Goal: Transaction & Acquisition: Purchase product/service

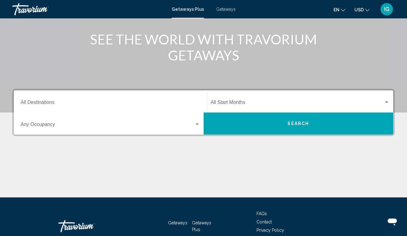
scroll to position [73, 0]
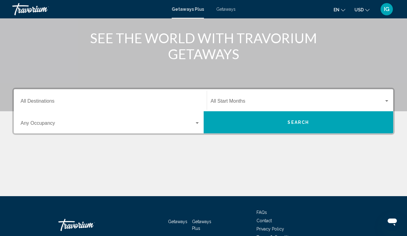
click at [57, 98] on div "Destination All Destinations" at bounding box center [110, 100] width 179 height 19
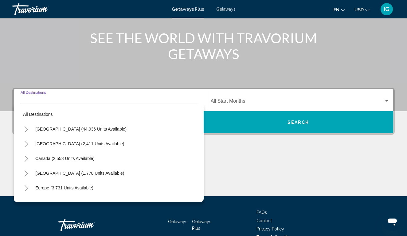
scroll to position [108, 0]
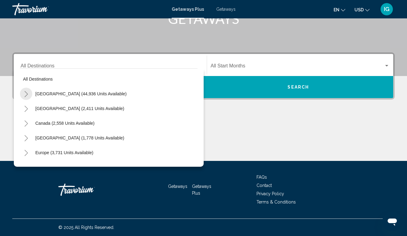
click at [28, 94] on icon "Toggle United States (44,936 units available)" at bounding box center [26, 94] width 5 height 6
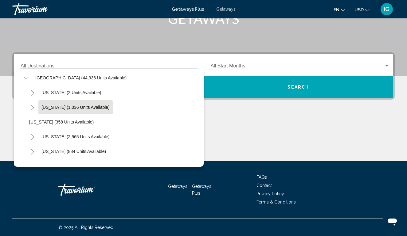
scroll to position [19, 0]
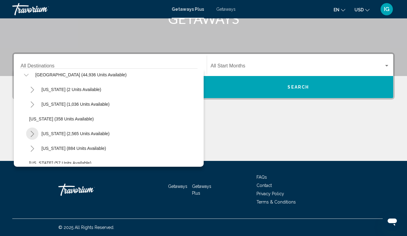
click at [31, 133] on icon "Toggle California (2,565 units available)" at bounding box center [32, 134] width 5 height 6
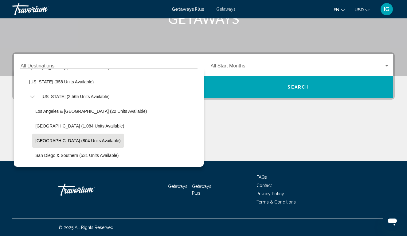
scroll to position [53, 0]
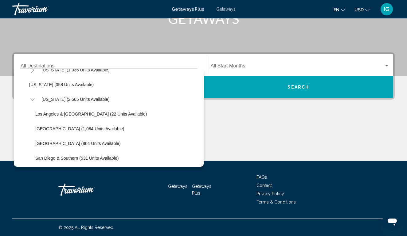
click at [30, 98] on icon "Toggle California (2,565 units available)" at bounding box center [32, 100] width 5 height 6
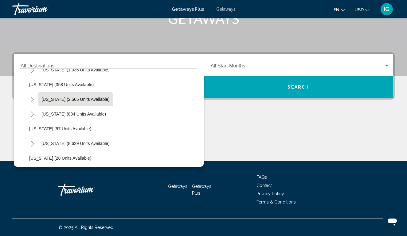
click at [49, 101] on span "[US_STATE] (2,565 units available)" at bounding box center [75, 99] width 68 height 5
type input "**********"
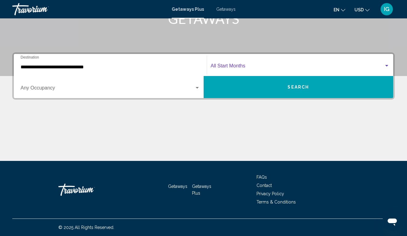
click at [385, 66] on div "Search widget" at bounding box center [386, 66] width 3 height 2
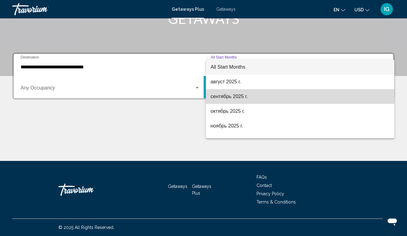
click at [250, 96] on span "сентябрь 2025 г." at bounding box center [300, 96] width 179 height 15
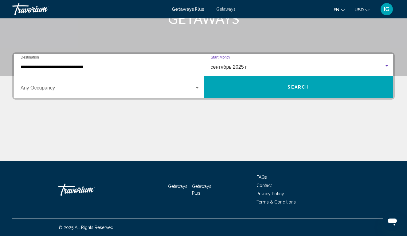
click at [196, 88] on div "Search widget" at bounding box center [196, 88] width 3 height 2
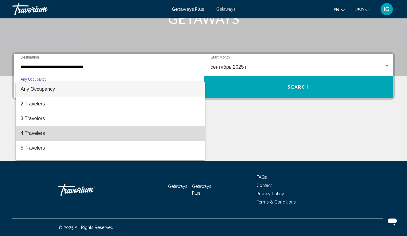
click at [75, 133] on span "4 Travelers" at bounding box center [110, 133] width 179 height 15
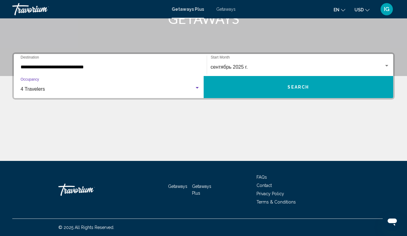
click at [340, 91] on button "Search" at bounding box center [298, 87] width 190 height 22
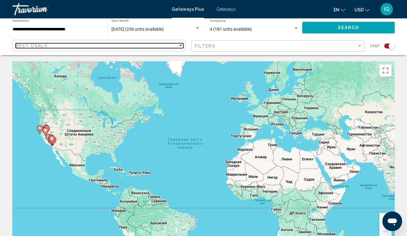
click at [68, 44] on div "Best Deals" at bounding box center [97, 45] width 162 height 5
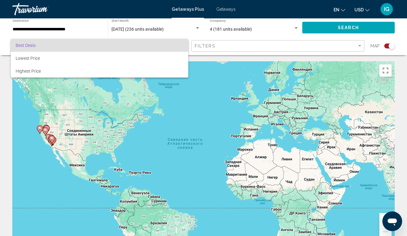
click at [265, 45] on div at bounding box center [203, 118] width 407 height 236
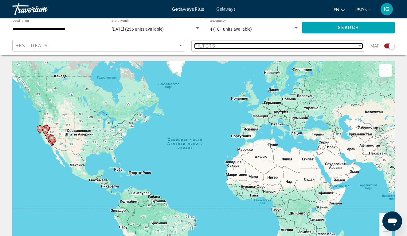
click at [359, 47] on div "Filter" at bounding box center [360, 46] width 6 height 5
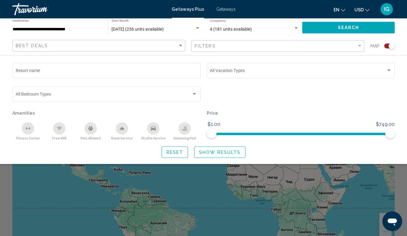
click at [227, 9] on span "Getaways" at bounding box center [225, 9] width 19 height 5
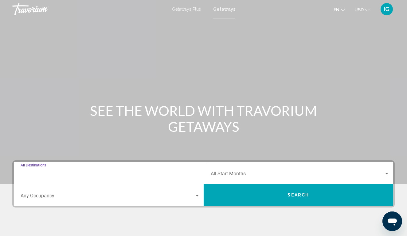
click at [49, 174] on input "Destination All Destinations" at bounding box center [110, 175] width 179 height 6
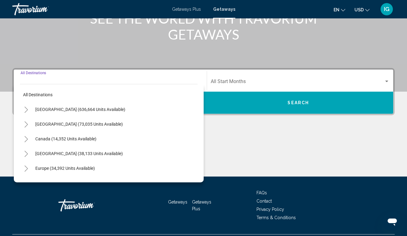
scroll to position [108, 0]
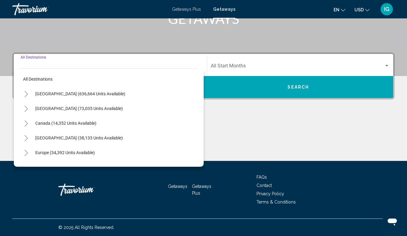
click at [26, 95] on icon "Toggle United States (636,664 units available)" at bounding box center [26, 94] width 5 height 6
click at [35, 153] on button "Toggle California (73,890 units available)" at bounding box center [32, 153] width 12 height 12
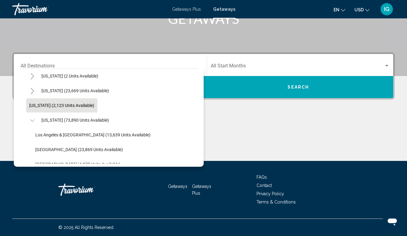
scroll to position [33, 0]
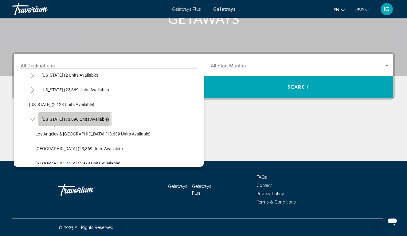
click at [58, 118] on span "[US_STATE] (73,890 units available)" at bounding box center [75, 119] width 68 height 5
type input "**********"
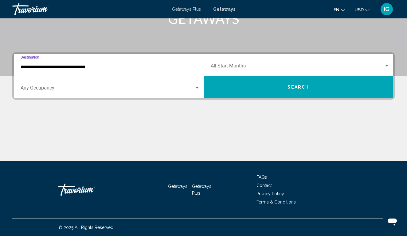
click at [199, 89] on div "Search widget" at bounding box center [197, 88] width 6 height 5
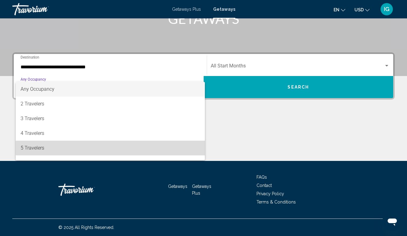
click at [137, 142] on span "5 Travelers" at bounding box center [110, 148] width 179 height 15
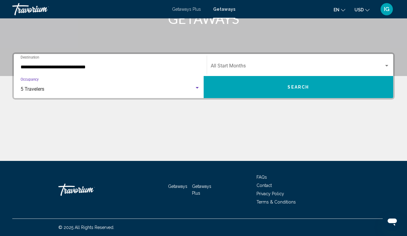
click at [196, 86] on div "Search widget" at bounding box center [197, 88] width 6 height 5
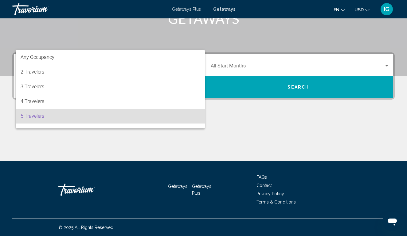
scroll to position [27, 0]
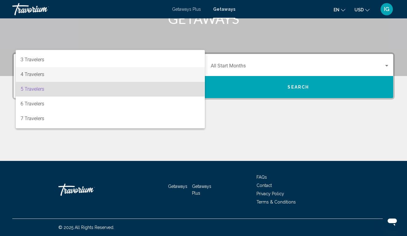
click at [169, 76] on span "4 Travelers" at bounding box center [110, 74] width 179 height 15
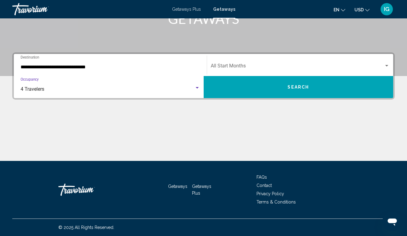
click at [288, 66] on span "Search widget" at bounding box center [297, 67] width 173 height 6
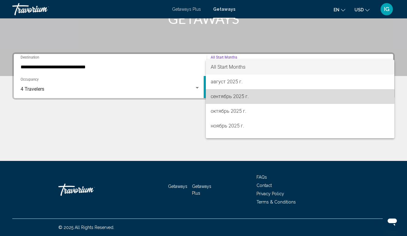
click at [272, 97] on span "сентябрь 2025 г." at bounding box center [300, 96] width 179 height 15
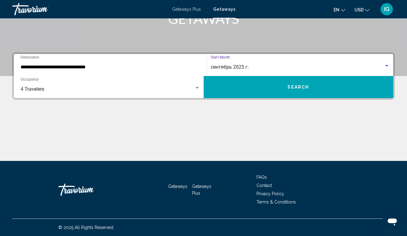
click at [294, 85] on span "Search" at bounding box center [297, 87] width 21 height 5
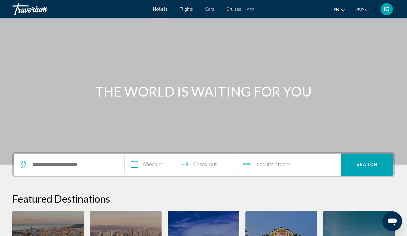
scroll to position [21, 0]
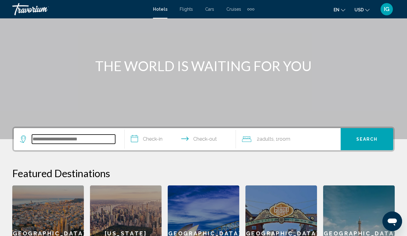
click at [47, 138] on input "Search widget" at bounding box center [73, 139] width 83 height 9
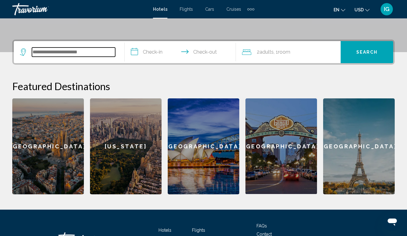
scroll to position [152, 0]
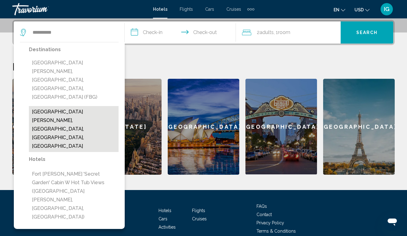
drag, startPoint x: 47, startPoint y: 138, endPoint x: 51, endPoint y: 88, distance: 50.2
click at [51, 106] on button "Fort Bragg, Mendocino Coast, CA, United States" at bounding box center [74, 129] width 90 height 46
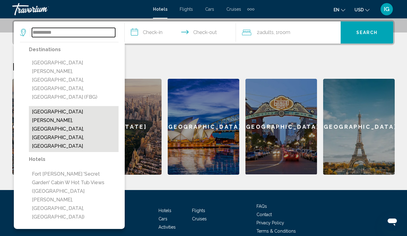
type input "**********"
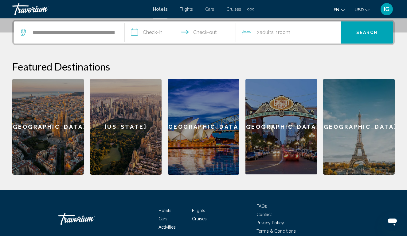
click at [134, 32] on input "**********" at bounding box center [181, 33] width 113 height 24
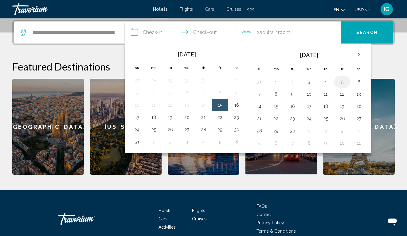
click at [345, 84] on button "5" at bounding box center [342, 82] width 10 height 9
click at [261, 94] on button "7" at bounding box center [259, 94] width 10 height 9
type input "**********"
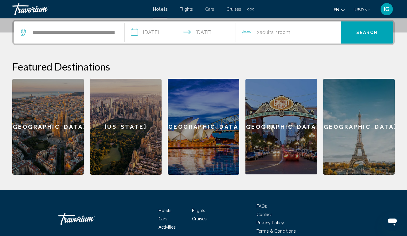
click at [299, 33] on div "2 Adult Adults , 1 Room rooms" at bounding box center [291, 32] width 99 height 9
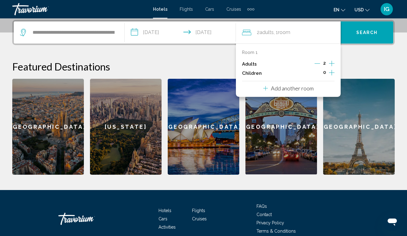
click at [251, 52] on p "Room 1" at bounding box center [250, 52] width 16 height 5
click at [332, 75] on icon "Increment children" at bounding box center [332, 72] width 6 height 7
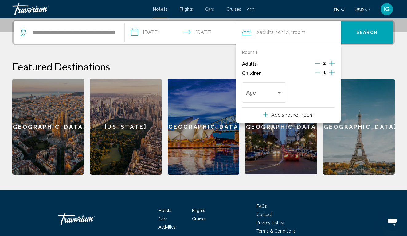
click at [332, 75] on icon "Increment children" at bounding box center [332, 72] width 6 height 7
click at [310, 33] on span "Room" at bounding box center [306, 32] width 12 height 6
click at [289, 116] on p "Add another room" at bounding box center [292, 114] width 43 height 7
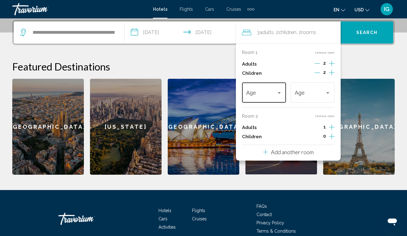
click at [282, 93] on div "Age" at bounding box center [264, 92] width 44 height 22
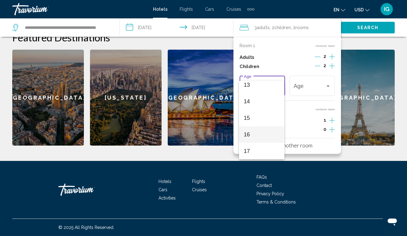
scroll to position [181, 0]
click at [331, 57] on div at bounding box center [203, 118] width 407 height 236
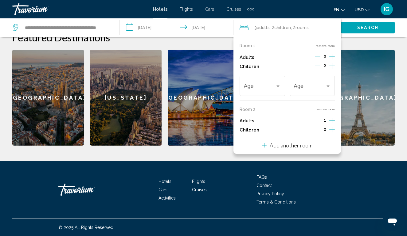
click at [333, 55] on icon "Increment adults" at bounding box center [332, 56] width 6 height 7
click at [319, 67] on icon "Decrement children" at bounding box center [318, 66] width 6 height 6
click at [271, 88] on span "Travelers: 4 adults, 1 child" at bounding box center [260, 87] width 32 height 6
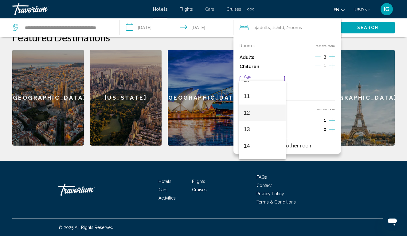
scroll to position [176, 0]
click at [265, 110] on span "12" at bounding box center [262, 112] width 37 height 17
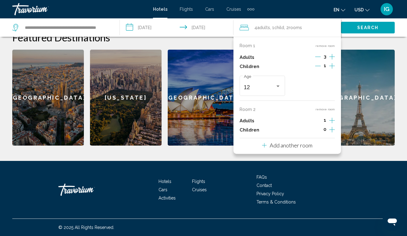
click at [369, 27] on span "Search" at bounding box center [367, 27] width 21 height 5
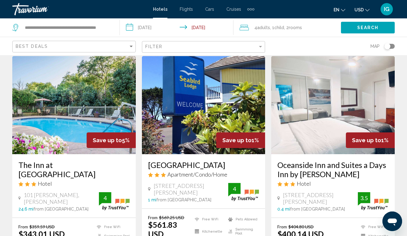
scroll to position [20, 0]
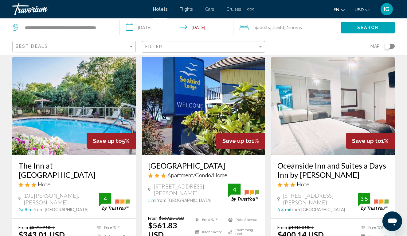
click at [66, 102] on img "Main content" at bounding box center [73, 106] width 123 height 98
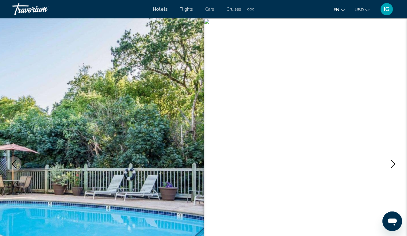
click at [390, 164] on icon "Next image" at bounding box center [392, 163] width 7 height 7
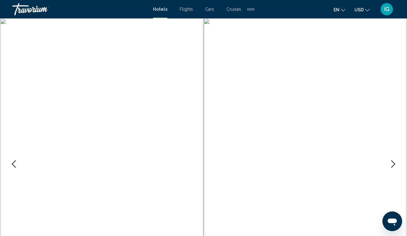
click at [390, 164] on icon "Next image" at bounding box center [392, 163] width 7 height 7
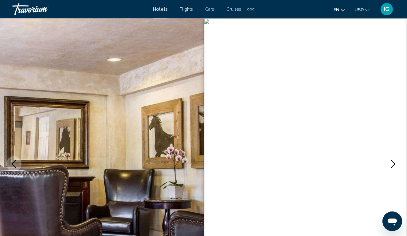
click at [399, 127] on img "Main content" at bounding box center [304, 164] width 203 height 292
click at [398, 107] on img "Main content" at bounding box center [304, 164] width 203 height 292
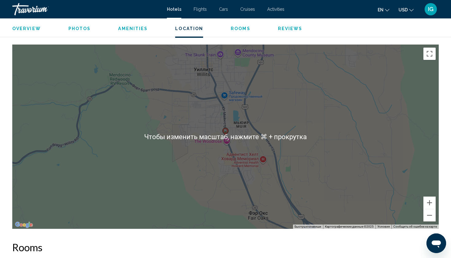
scroll to position [565, 0]
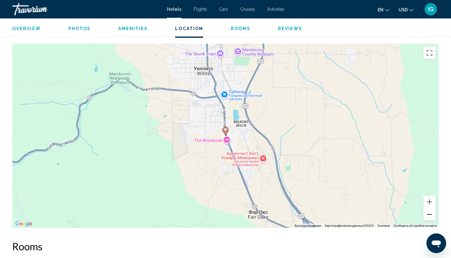
click at [406, 215] on button "Уменьшить" at bounding box center [429, 214] width 12 height 12
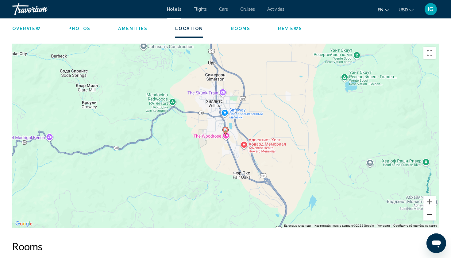
click at [406, 215] on button "Уменьшить" at bounding box center [429, 214] width 12 height 12
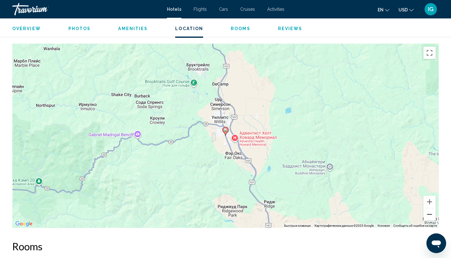
click at [406, 215] on button "Уменьшить" at bounding box center [429, 214] width 12 height 12
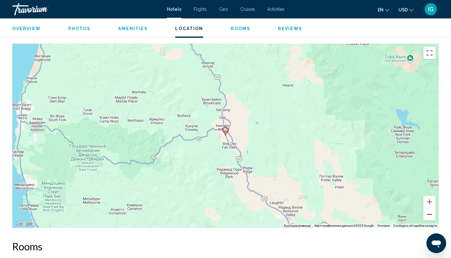
click at [406, 215] on button "Уменьшить" at bounding box center [429, 214] width 12 height 12
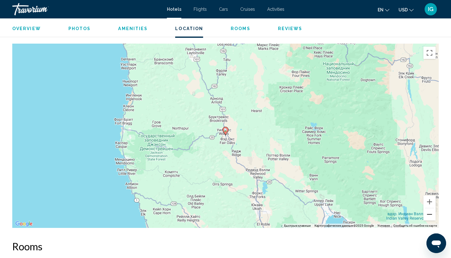
click at [406, 215] on button "Уменьшить" at bounding box center [429, 214] width 12 height 12
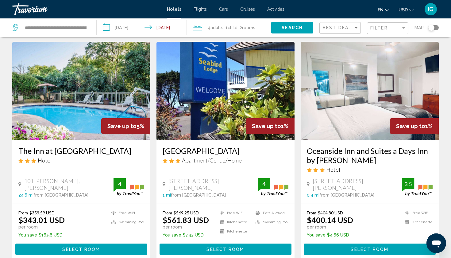
scroll to position [17, 0]
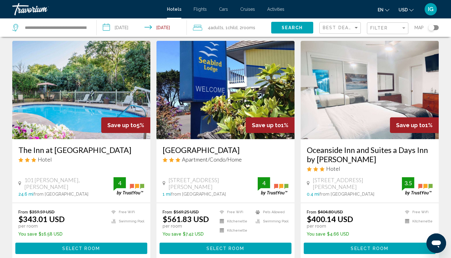
click at [249, 28] on span "rooms" at bounding box center [248, 27] width 13 height 5
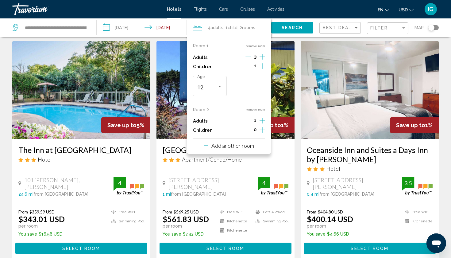
click at [247, 67] on icon "Decrement children" at bounding box center [249, 66] width 6 height 6
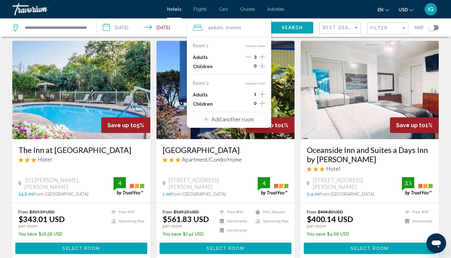
click at [248, 56] on icon "Decrement adults" at bounding box center [249, 57] width 6 height 6
click at [293, 26] on span "Search" at bounding box center [292, 27] width 21 height 5
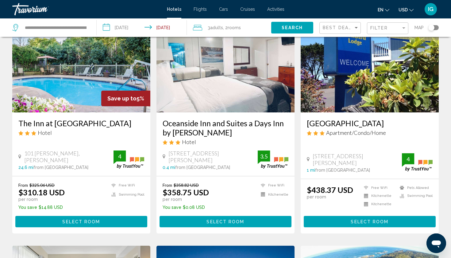
scroll to position [50, 0]
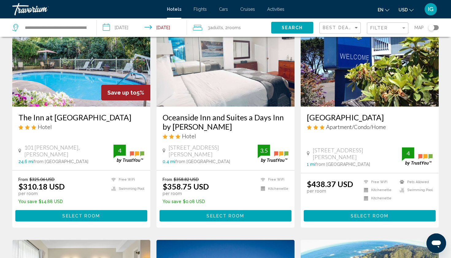
click at [165, 153] on icon "Main content" at bounding box center [164, 151] width 3 height 4
click at [239, 93] on img "Main content" at bounding box center [226, 57] width 138 height 98
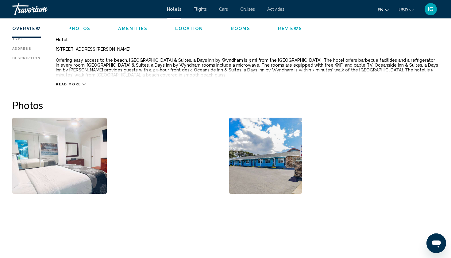
scroll to position [213, 0]
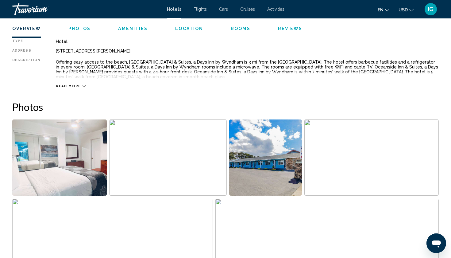
click at [44, 146] on img "Open full-screen image slider" at bounding box center [59, 157] width 95 height 76
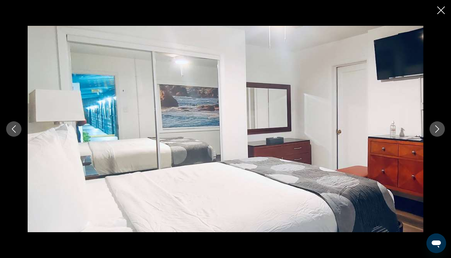
click at [406, 131] on icon "Next image" at bounding box center [437, 128] width 7 height 7
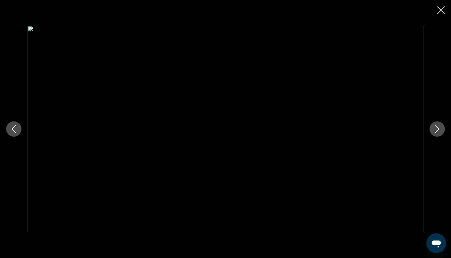
click at [406, 131] on icon "Next image" at bounding box center [437, 128] width 7 height 7
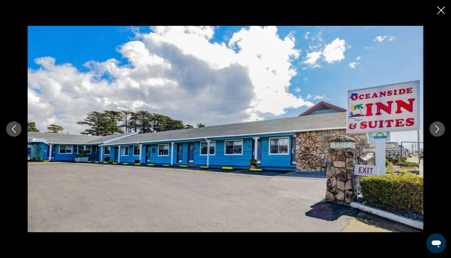
click at [406, 131] on icon "Next image" at bounding box center [437, 128] width 7 height 7
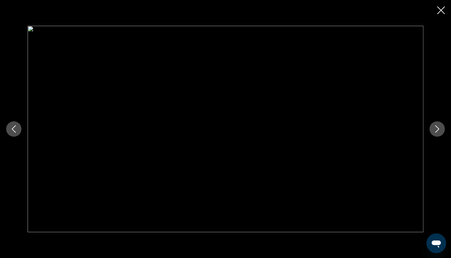
click at [406, 131] on icon "Next image" at bounding box center [437, 128] width 7 height 7
click at [406, 10] on icon "Close slideshow" at bounding box center [441, 10] width 8 height 8
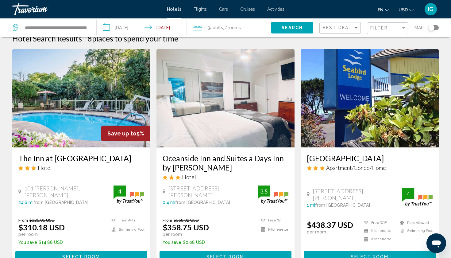
scroll to position [10, 0]
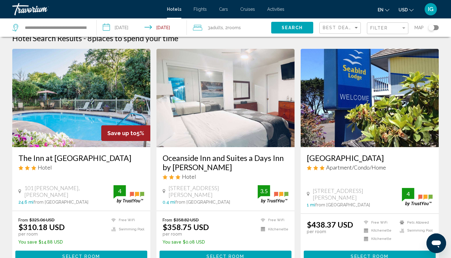
click at [356, 96] on img "Main content" at bounding box center [370, 98] width 138 height 98
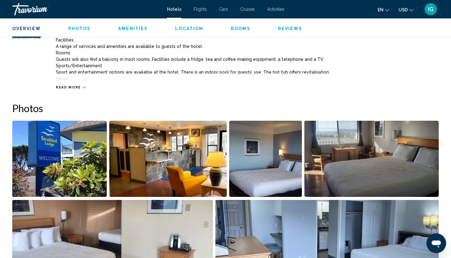
scroll to position [240, 0]
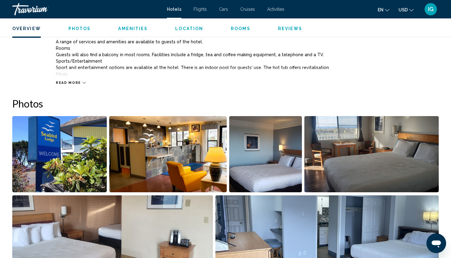
click at [54, 146] on img "Open full-screen image slider" at bounding box center [59, 154] width 95 height 76
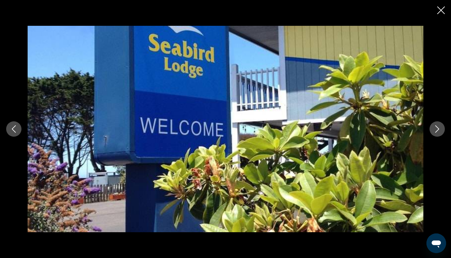
click at [406, 130] on icon "Next image" at bounding box center [437, 128] width 7 height 7
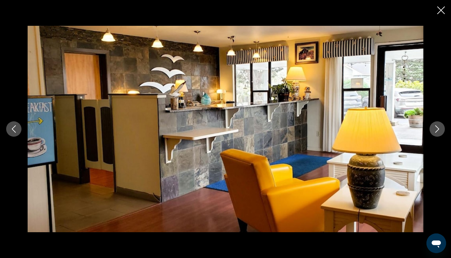
click at [17, 132] on icon "Previous image" at bounding box center [13, 128] width 7 height 7
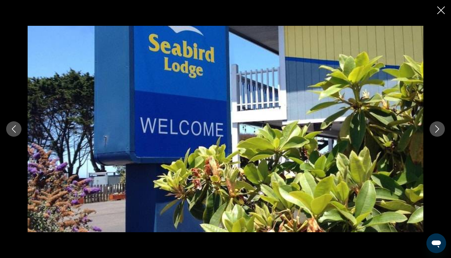
click at [406, 10] on div "Main content" at bounding box center [225, 129] width 451 height 258
click at [406, 10] on icon "Close slideshow" at bounding box center [441, 10] width 8 height 8
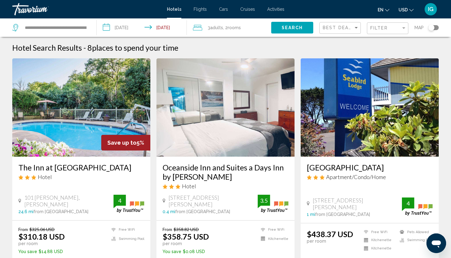
click at [236, 28] on span "rooms" at bounding box center [234, 27] width 13 height 5
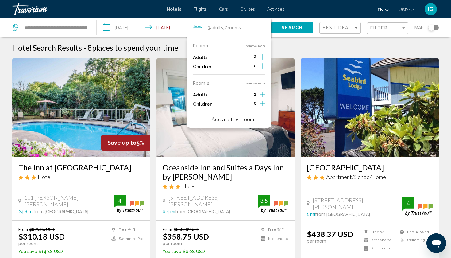
click at [222, 123] on div "Add another room" at bounding box center [229, 118] width 50 height 7
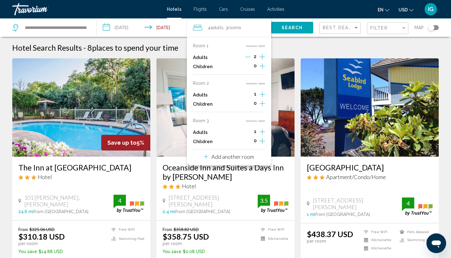
click at [198, 30] on icon "Travelers: 4 adults, 0 children" at bounding box center [197, 27] width 9 height 7
click at [198, 25] on icon "Travelers: 4 adults, 0 children" at bounding box center [197, 27] width 9 height 7
click at [198, 25] on icon "Travelers: 4 adults, 0 children" at bounding box center [197, 28] width 9 height 6
click at [177, 32] on input "**********" at bounding box center [143, 28] width 93 height 20
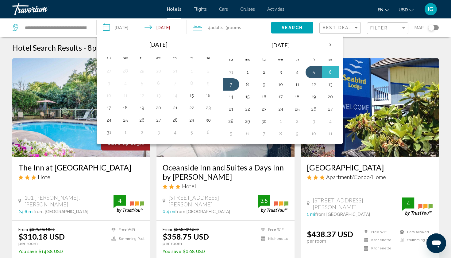
click at [202, 28] on div "4 Adult Adults , 3 Room rooms" at bounding box center [232, 27] width 78 height 9
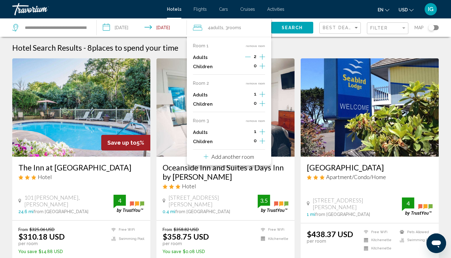
click at [254, 123] on button "remove room" at bounding box center [255, 121] width 19 height 4
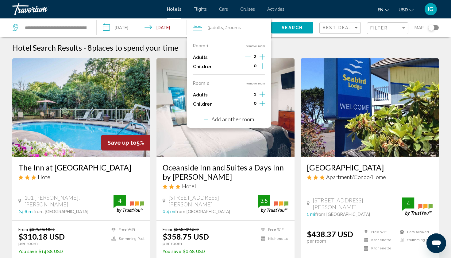
click at [254, 85] on button "remove room" at bounding box center [255, 83] width 19 height 4
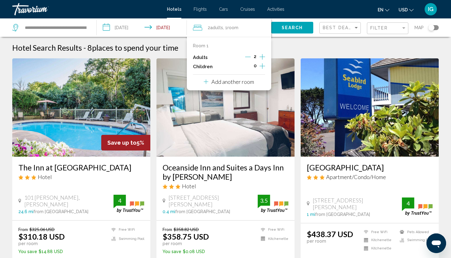
click at [286, 29] on span "Search" at bounding box center [292, 27] width 21 height 5
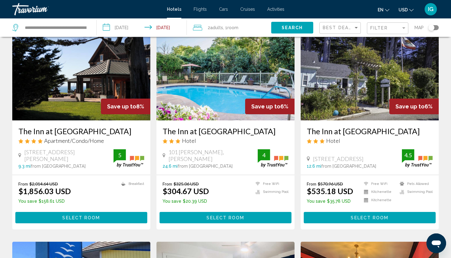
scroll to position [36, 0]
click at [234, 88] on img "Main content" at bounding box center [226, 71] width 138 height 98
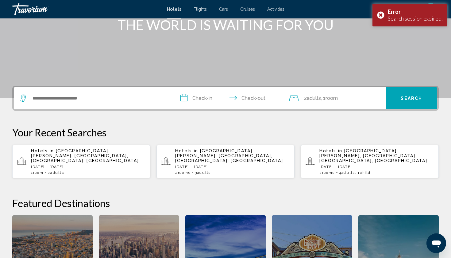
scroll to position [87, 0]
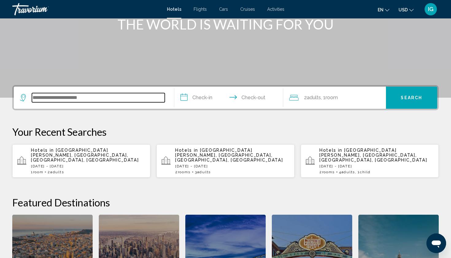
click at [100, 98] on input "Search widget" at bounding box center [98, 97] width 133 height 9
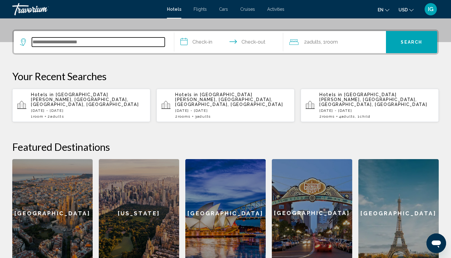
scroll to position [152, 0]
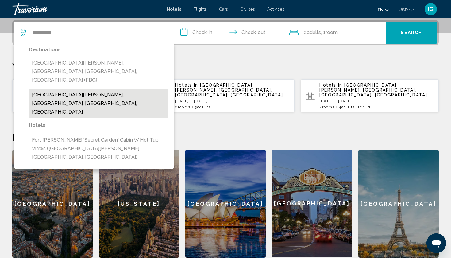
click at [66, 89] on button "Fort Bragg, Mendocino Coast, CA, United States" at bounding box center [98, 103] width 139 height 29
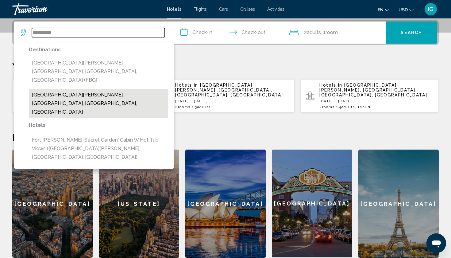
type input "**********"
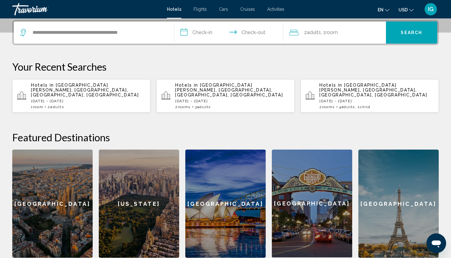
click at [198, 33] on input "**********" at bounding box center [229, 33] width 111 height 24
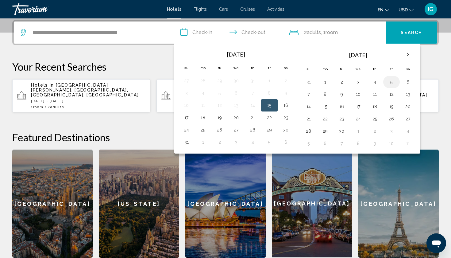
click at [392, 84] on button "5" at bounding box center [392, 82] width 10 height 9
click at [309, 94] on button "7" at bounding box center [309, 94] width 10 height 9
type input "**********"
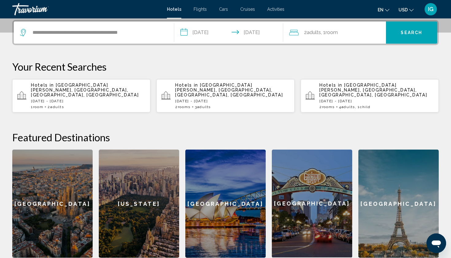
click at [341, 33] on div "2 Adult Adults , 1 Room rooms" at bounding box center [337, 32] width 97 height 9
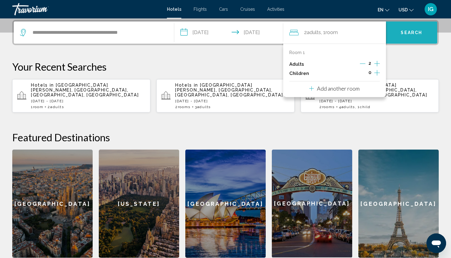
click at [406, 32] on button "Search" at bounding box center [412, 32] width 52 height 22
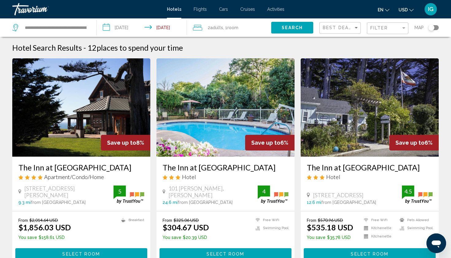
click at [100, 113] on img "Main content" at bounding box center [81, 107] width 138 height 98
click at [378, 109] on img "Main content" at bounding box center [370, 107] width 138 height 98
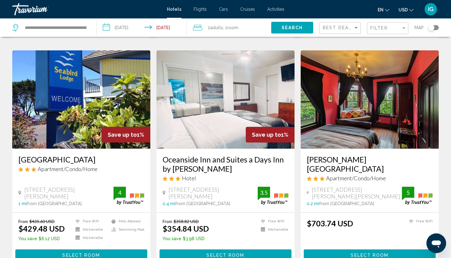
scroll to position [228, 0]
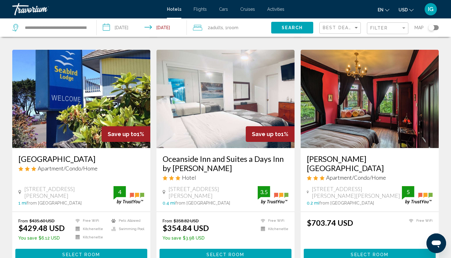
click at [212, 118] on img "Main content" at bounding box center [226, 99] width 138 height 98
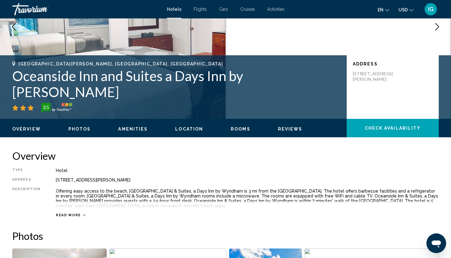
scroll to position [85, 0]
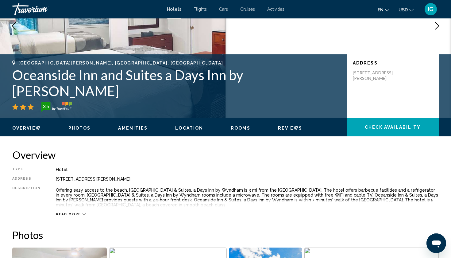
click at [238, 127] on span "Rooms" at bounding box center [241, 128] width 20 height 5
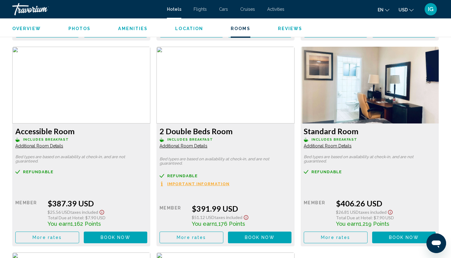
scroll to position [1010, 0]
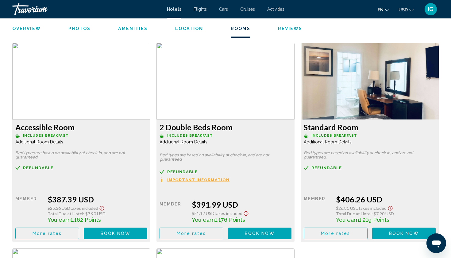
scroll to position [1015, 0]
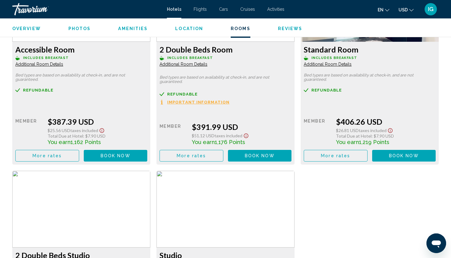
scroll to position [1100, 0]
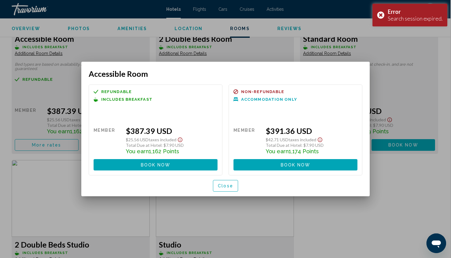
scroll to position [1101, 0]
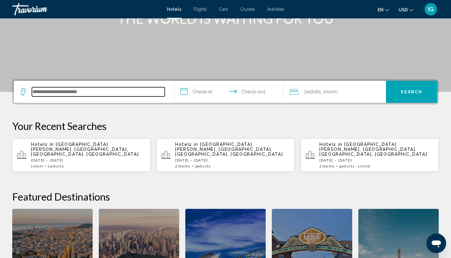
click at [104, 88] on input "Search widget" at bounding box center [98, 91] width 133 height 9
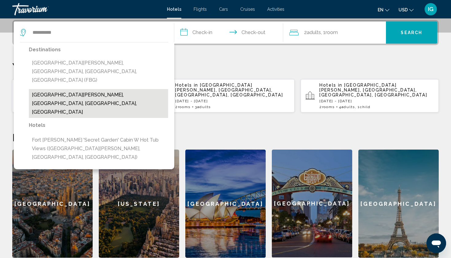
click at [95, 89] on button "Fort Bragg, Mendocino Coast, CA, United States" at bounding box center [98, 103] width 139 height 29
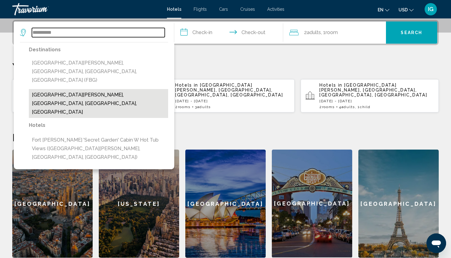
type input "**********"
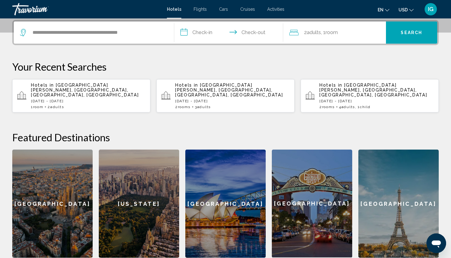
click at [191, 30] on input "**********" at bounding box center [229, 33] width 111 height 24
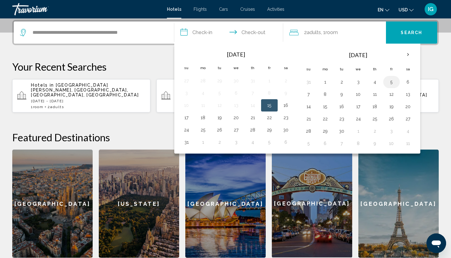
click at [389, 81] on button "5" at bounding box center [392, 82] width 10 height 9
click at [308, 95] on button "7" at bounding box center [309, 94] width 10 height 9
type input "**********"
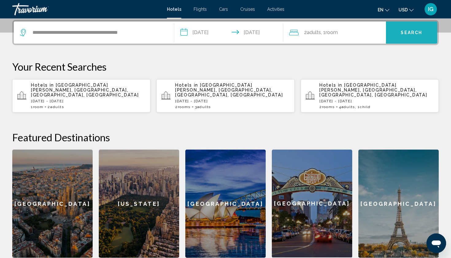
click at [415, 33] on span "Search" at bounding box center [411, 32] width 21 height 5
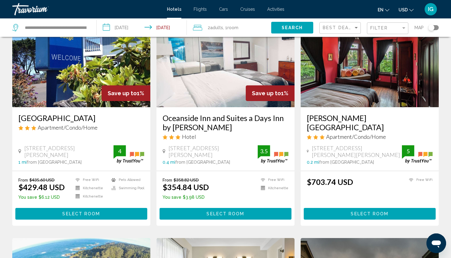
scroll to position [269, 0]
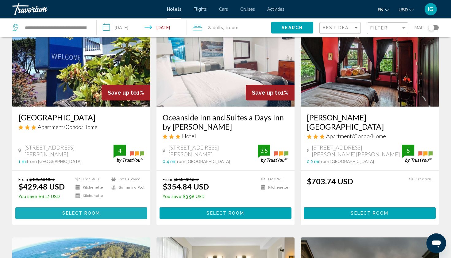
click at [73, 214] on span "Select Room" at bounding box center [81, 213] width 38 height 5
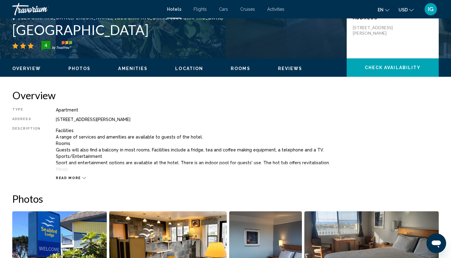
scroll to position [144, 0]
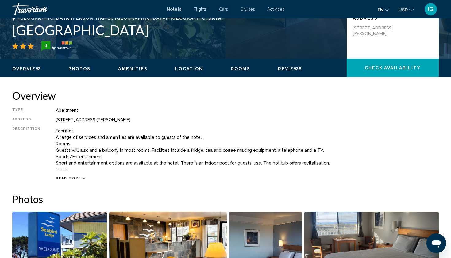
click at [234, 68] on span "Rooms" at bounding box center [241, 68] width 20 height 5
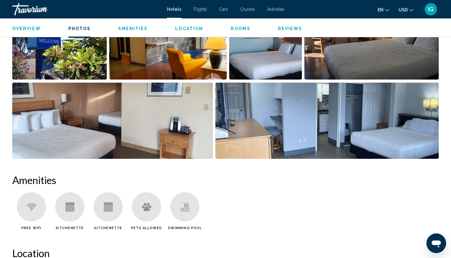
scroll to position [342, 0]
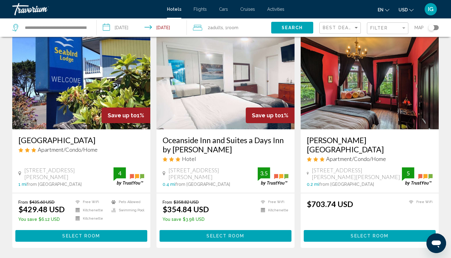
scroll to position [247, 0]
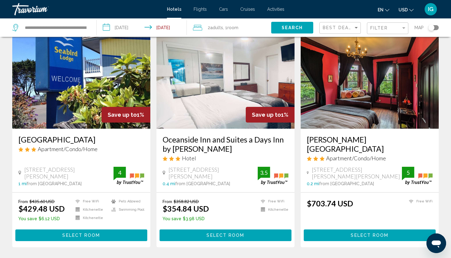
click at [92, 90] on img "Main content" at bounding box center [81, 79] width 138 height 98
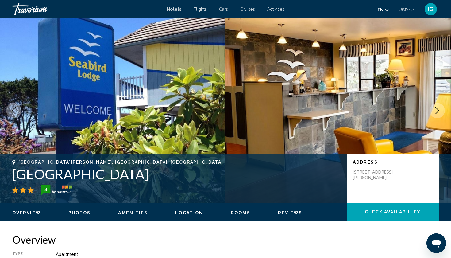
click at [236, 213] on span "Rooms" at bounding box center [241, 212] width 20 height 5
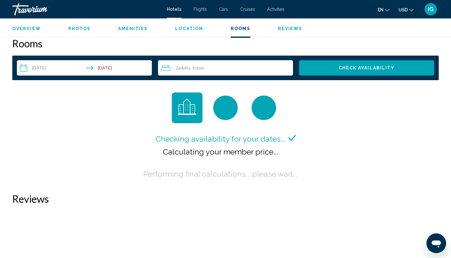
scroll to position [777, 0]
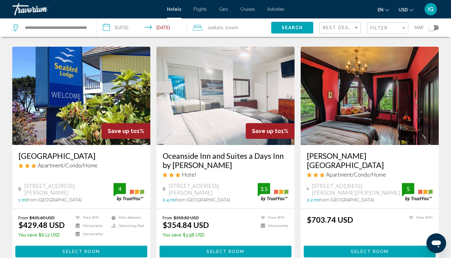
scroll to position [231, 0]
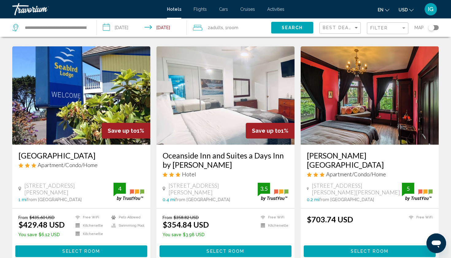
click at [220, 114] on img "Main content" at bounding box center [226, 95] width 138 height 98
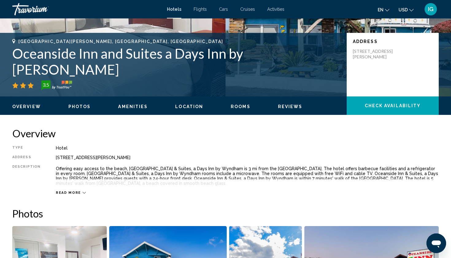
scroll to position [106, 0]
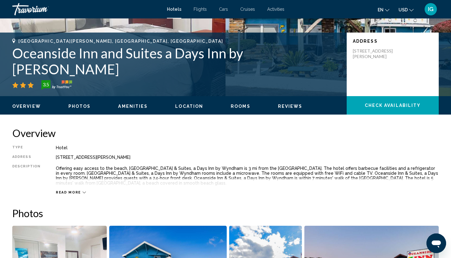
click at [246, 106] on span "Rooms" at bounding box center [241, 106] width 20 height 5
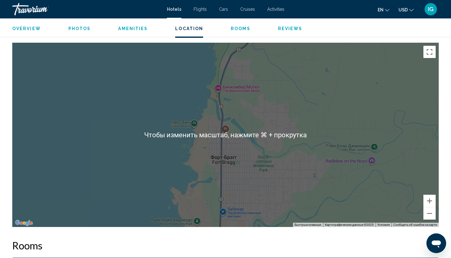
scroll to position [552, 0]
